Goal: Information Seeking & Learning: Learn about a topic

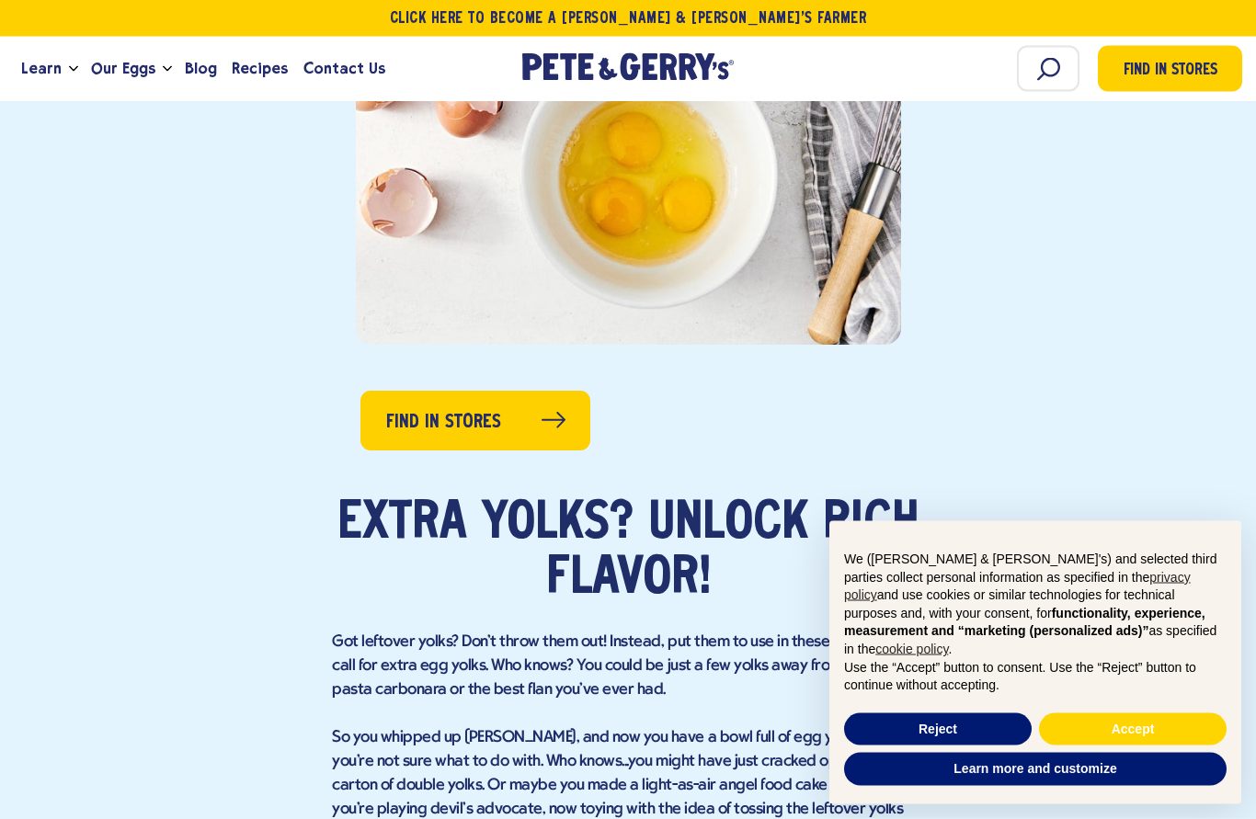
scroll to position [721, 0]
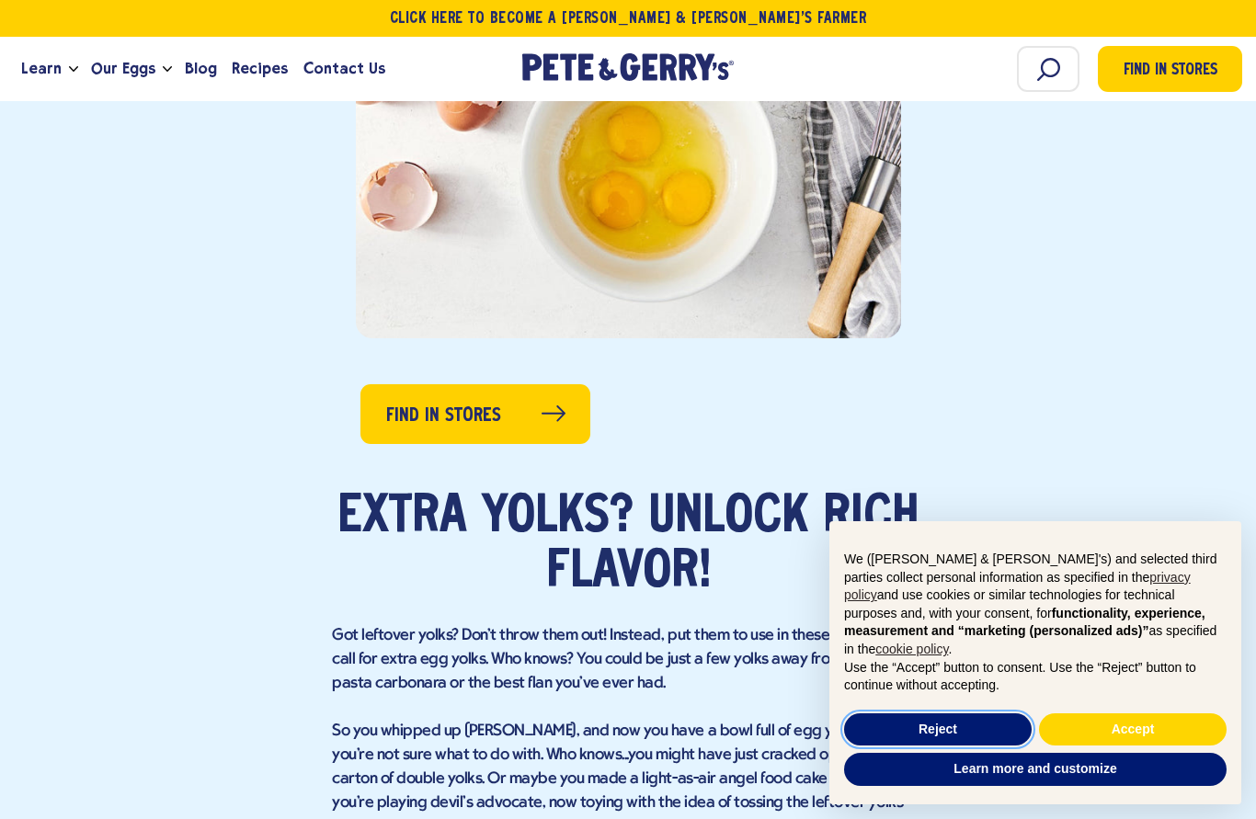
click at [967, 747] on button "Reject" at bounding box center [938, 730] width 188 height 33
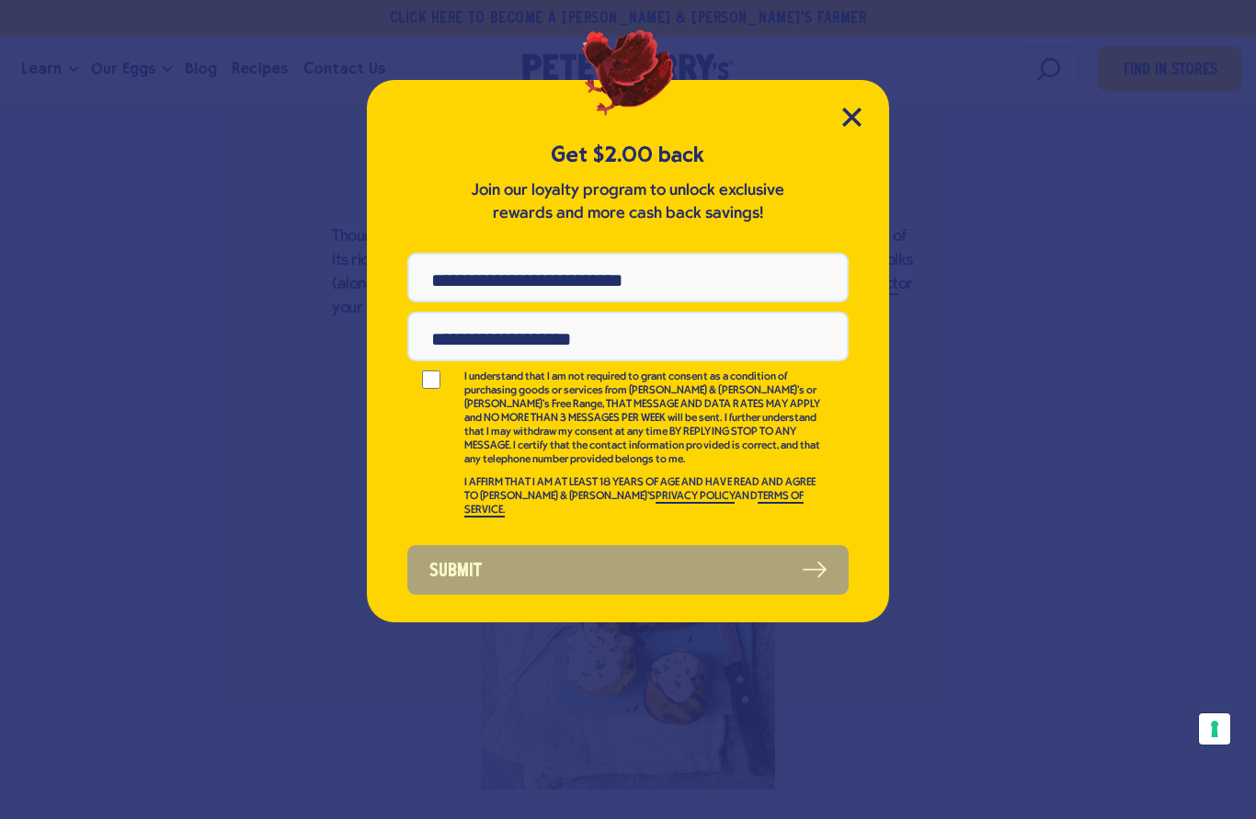
scroll to position [1857, 0]
click at [848, 115] on icon "Close Modal" at bounding box center [851, 117] width 17 height 17
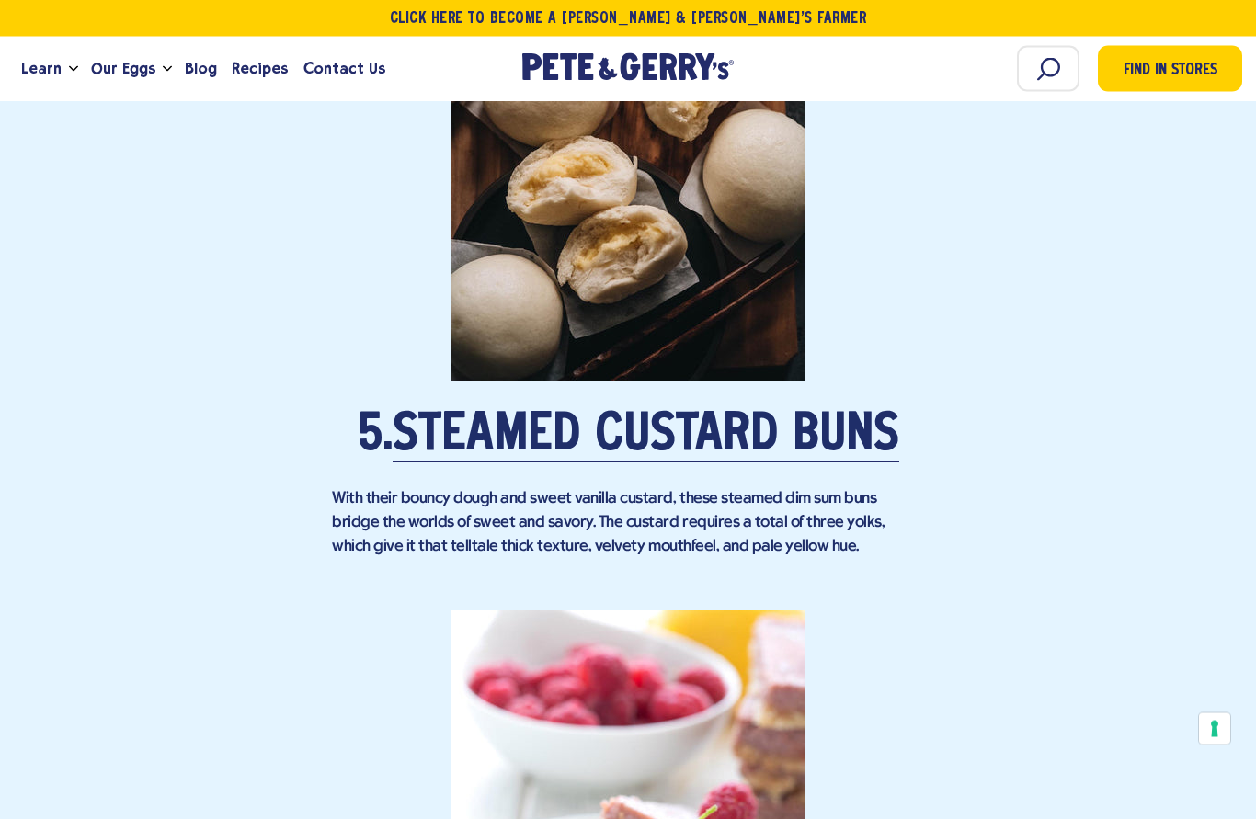
scroll to position [3909, 0]
click at [582, 418] on link "Steamed Custard Buns" at bounding box center [646, 437] width 507 height 52
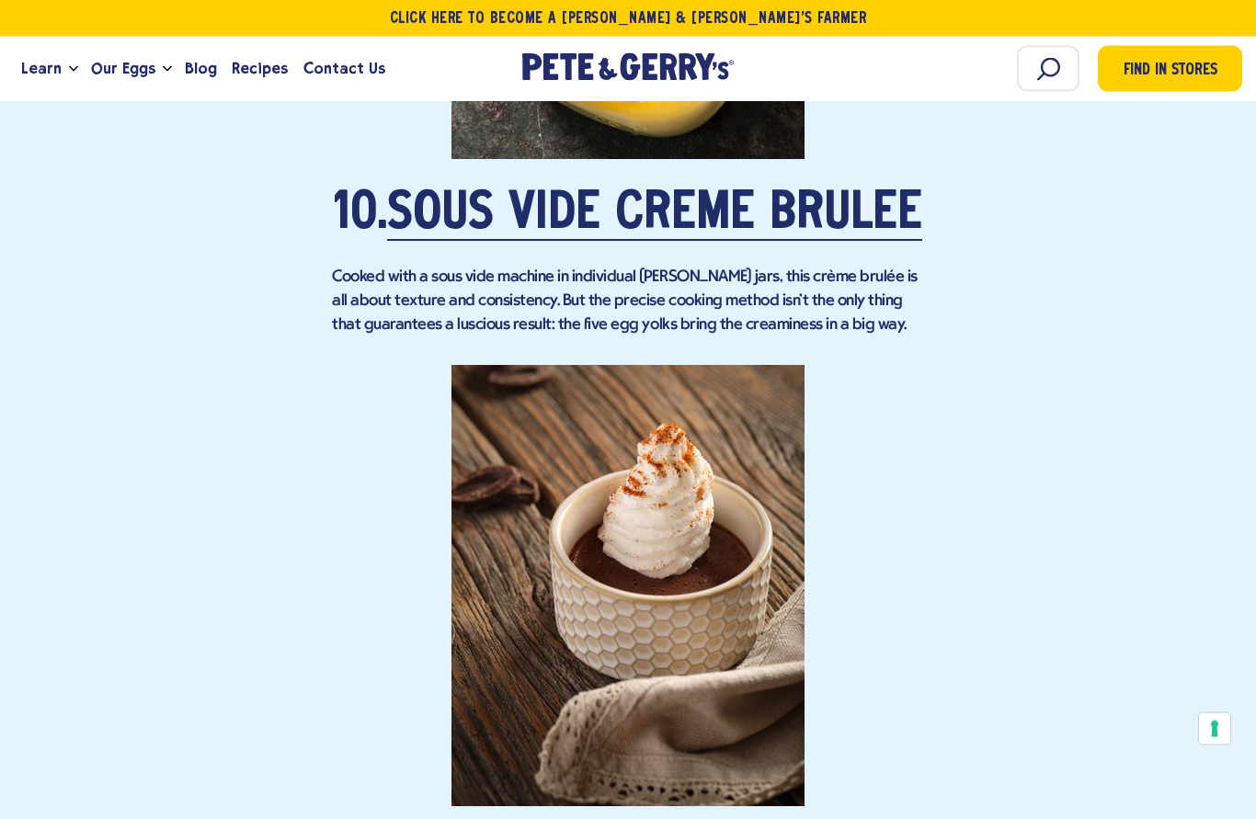
scroll to position [7723, 0]
click at [565, 279] on p "Cooked with a sous vide machine in individual [PERSON_NAME] jars, this crème br…" at bounding box center [628, 304] width 592 height 72
click at [643, 198] on link "Sous Vide Crème Brûlée" at bounding box center [654, 217] width 535 height 52
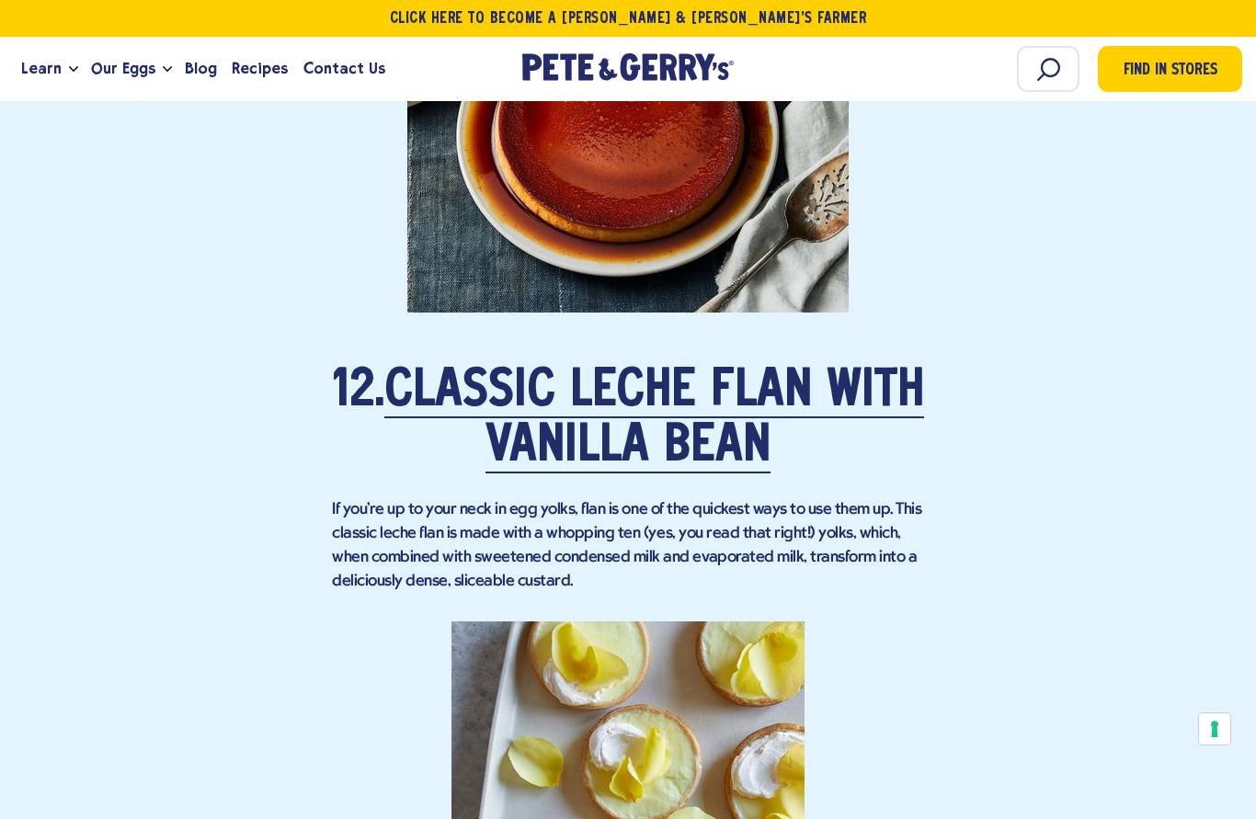
scroll to position [8841, 0]
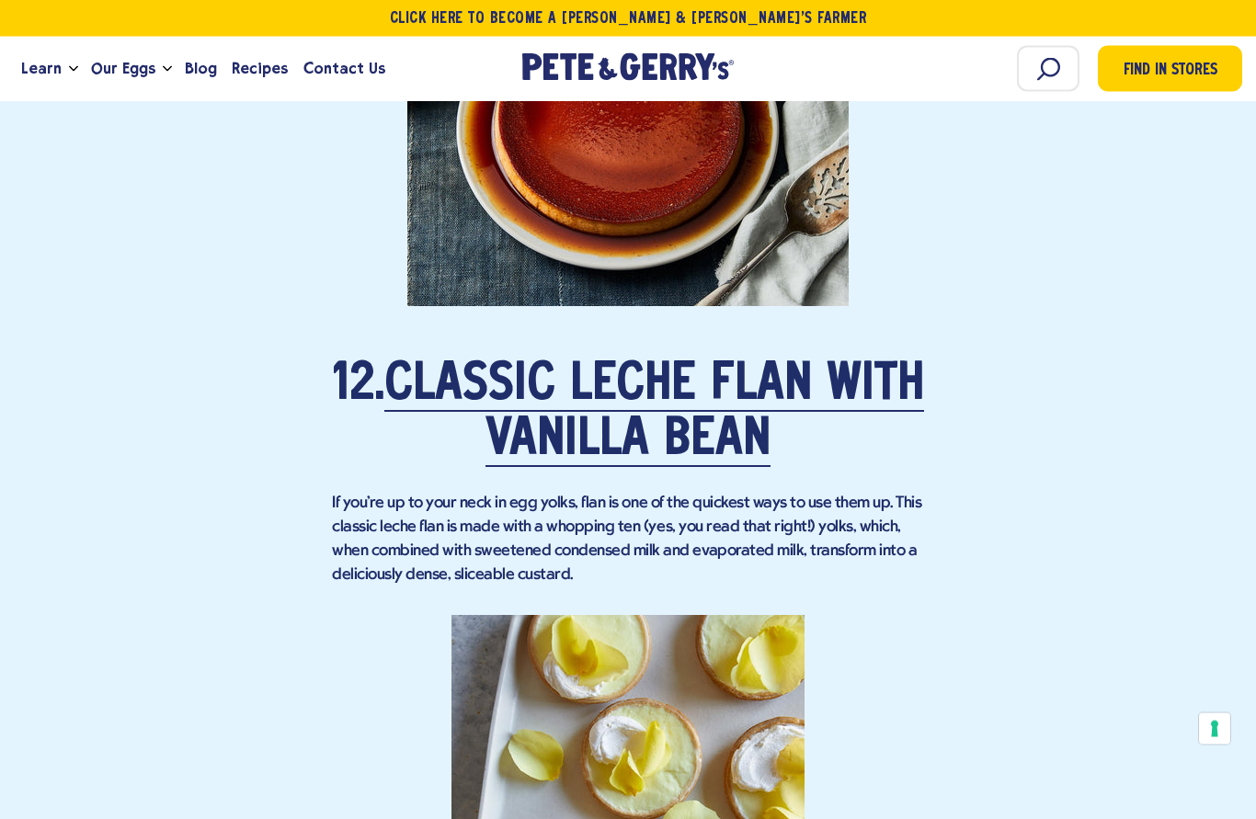
click at [517, 425] on link "Classic Leche Flan With Vanilla Bean" at bounding box center [654, 414] width 540 height 107
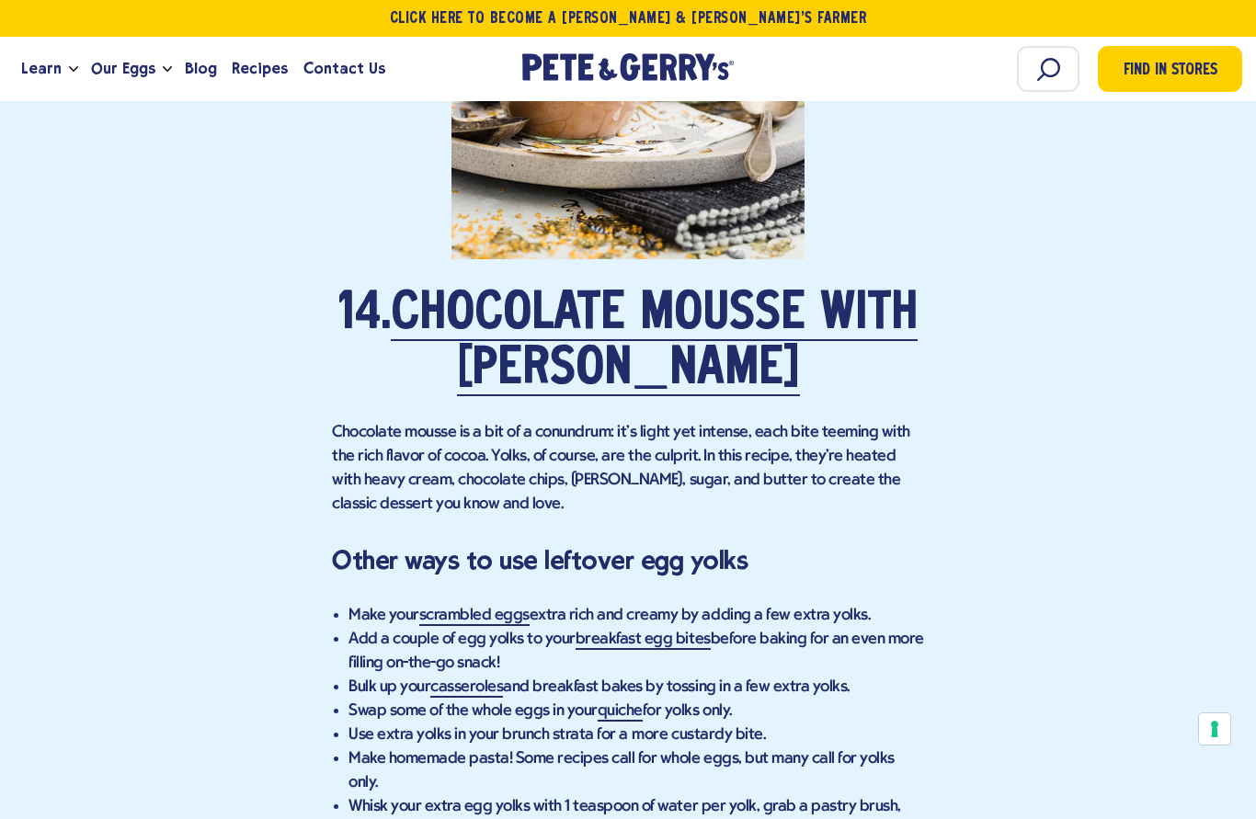
scroll to position [10364, 0]
click at [610, 355] on link "Chocolate Mousse With [PERSON_NAME]" at bounding box center [654, 344] width 527 height 107
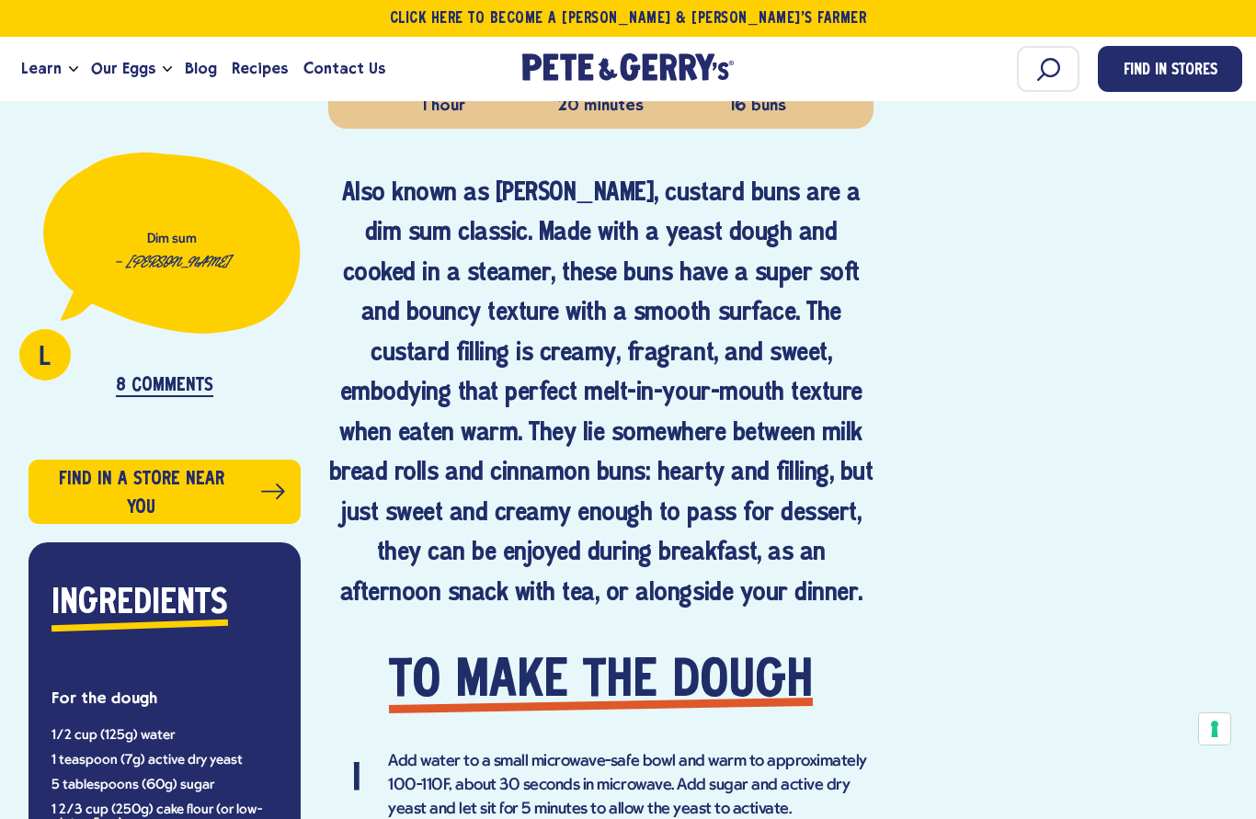
scroll to position [880, 0]
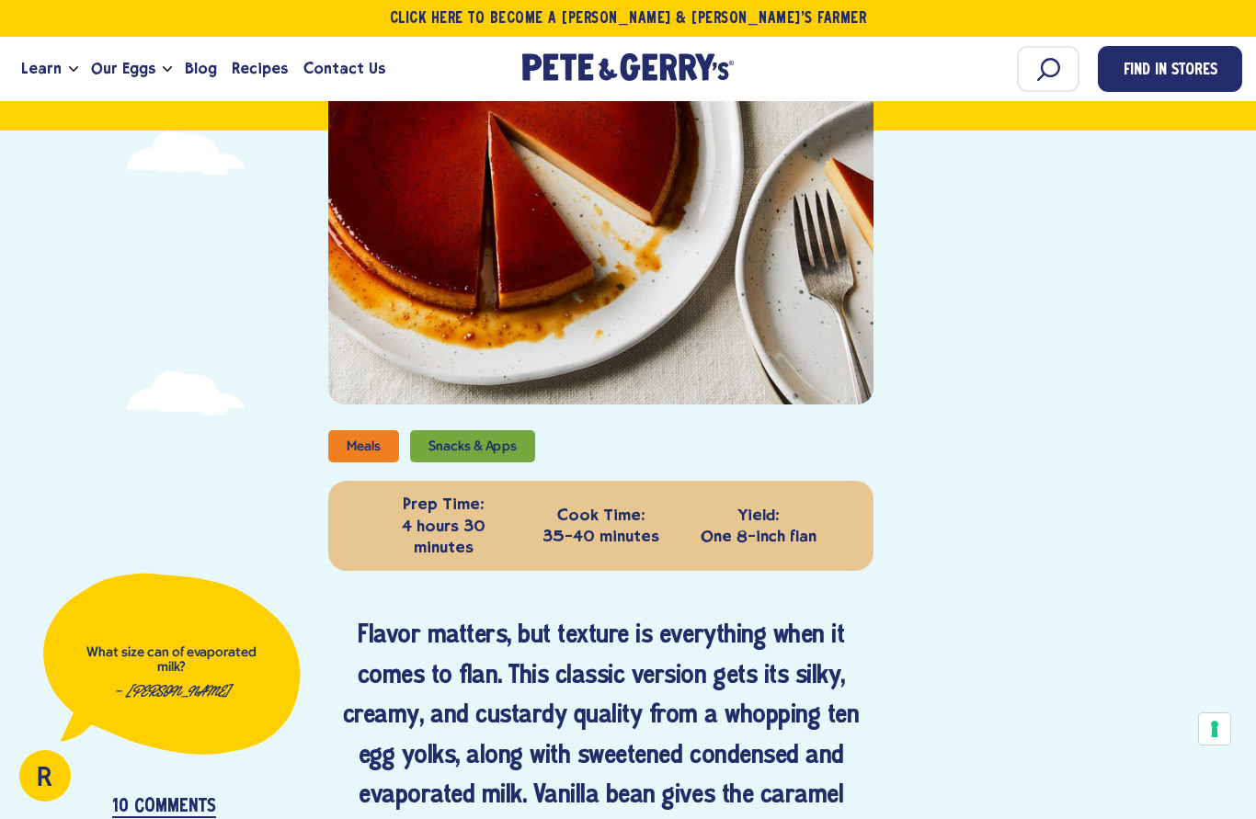
scroll to position [523, 0]
